Goal: Find specific page/section: Find specific page/section

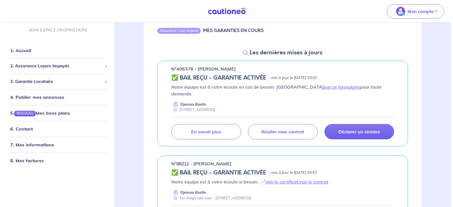
scroll to position [79, 0]
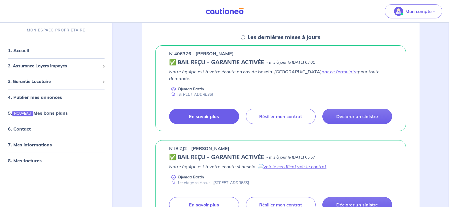
click at [210, 113] on link "En savoir plus" at bounding box center [204, 116] width 70 height 15
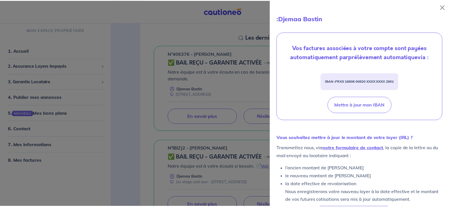
scroll to position [180, 0]
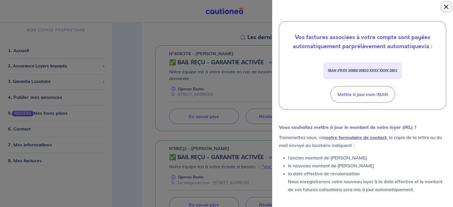
click at [446, 6] on button "Close" at bounding box center [446, 6] width 9 height 9
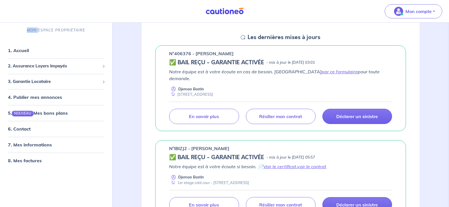
click at [446, 6] on div "Mon compte" at bounding box center [415, 11] width 67 height 23
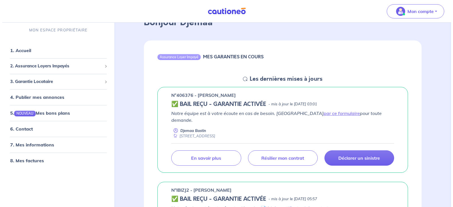
scroll to position [64, 0]
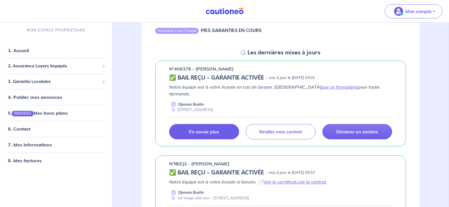
click at [206, 129] on p "En savoir plus" at bounding box center [204, 132] width 30 height 6
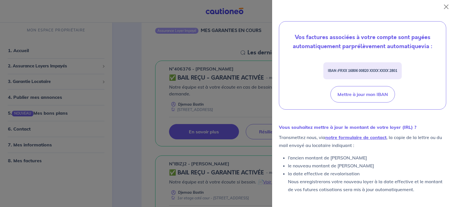
scroll to position [180, 0]
click at [357, 137] on link "notre formulaire de contact" at bounding box center [355, 138] width 61 height 6
click at [352, 137] on link "notre formulaire de contact" at bounding box center [355, 138] width 61 height 6
click at [447, 7] on button "Close" at bounding box center [446, 6] width 9 height 9
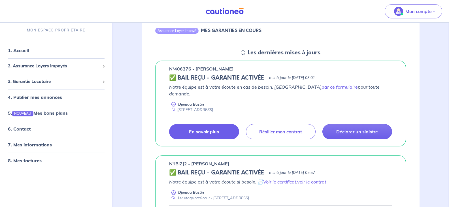
click at [213, 129] on p "En savoir plus" at bounding box center [204, 132] width 30 height 6
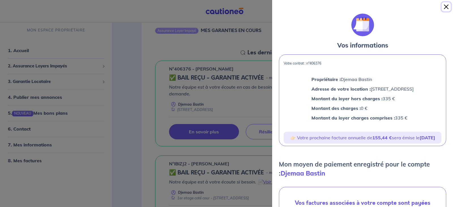
click at [445, 6] on button "Close" at bounding box center [446, 6] width 9 height 9
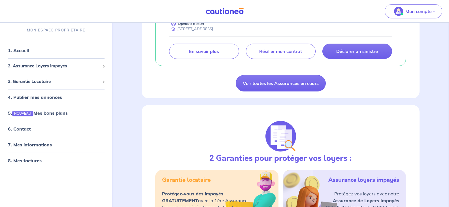
scroll to position [525, 0]
